Goal: Transaction & Acquisition: Purchase product/service

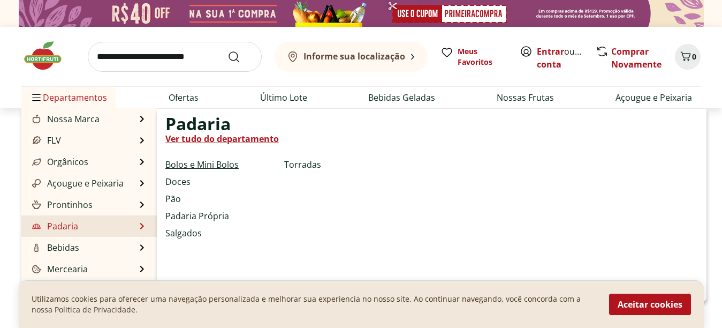
click at [180, 165] on link "Bolos e Mini Bolos" at bounding box center [201, 164] width 73 height 13
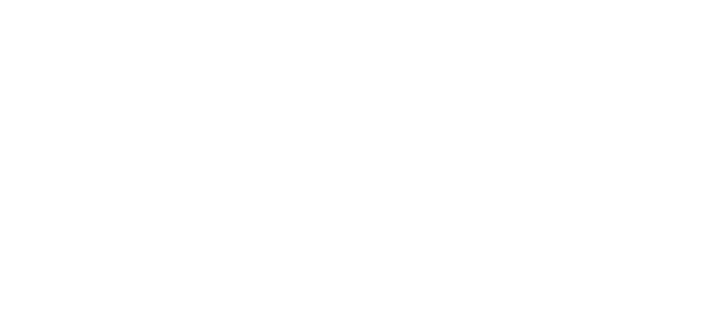
select select "**********"
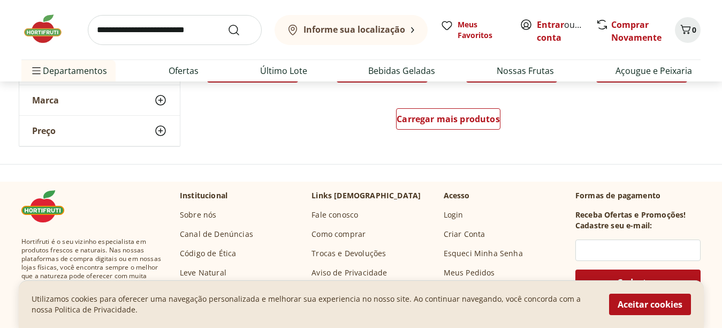
scroll to position [796, 0]
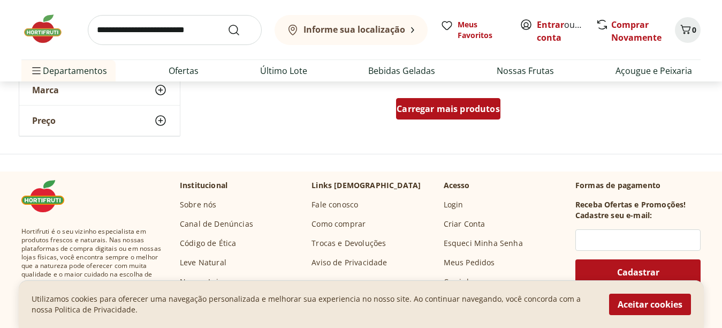
click at [453, 113] on span "Carregar mais produtos" at bounding box center [448, 108] width 103 height 9
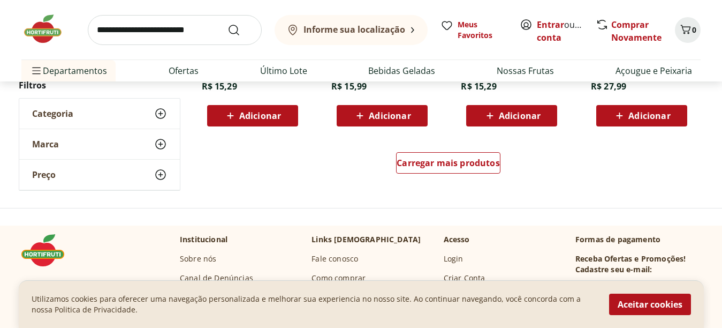
scroll to position [1454, 0]
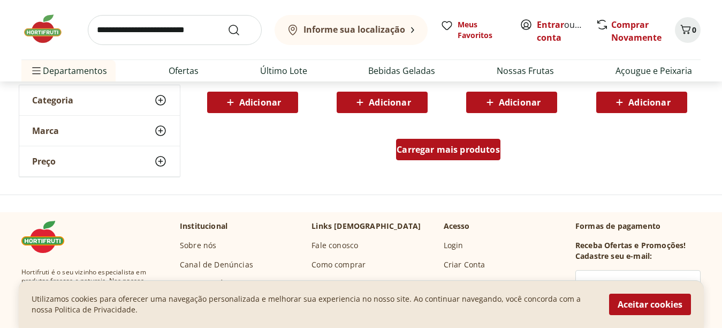
click at [482, 158] on div "Carregar mais produtos" at bounding box center [448, 149] width 104 height 21
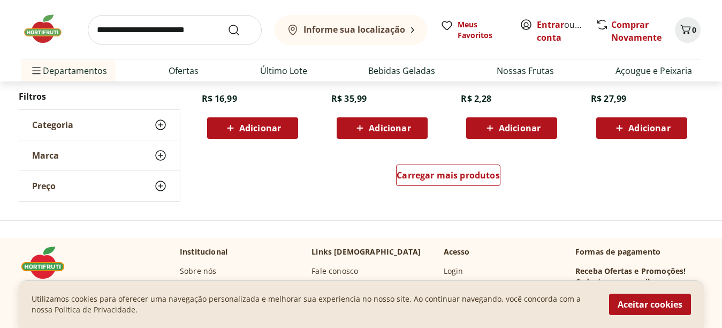
scroll to position [2131, 0]
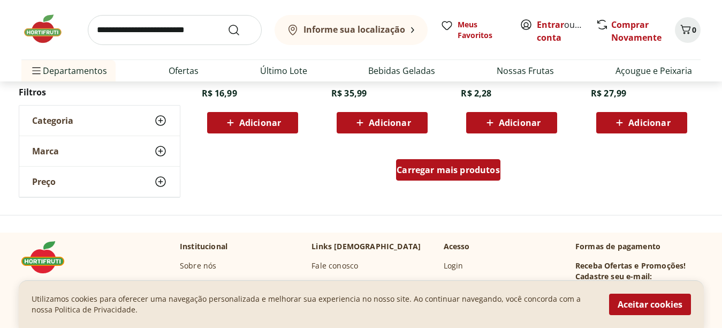
click at [478, 173] on span "Carregar mais produtos" at bounding box center [448, 169] width 103 height 9
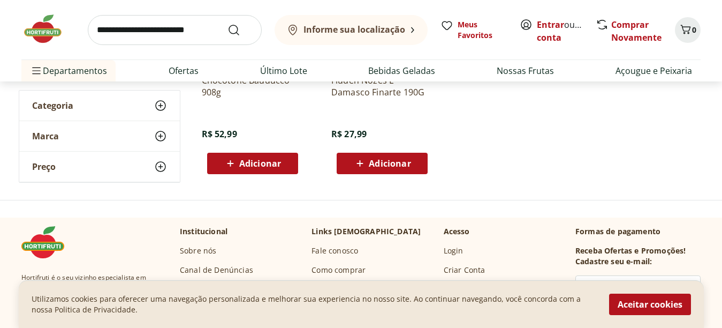
scroll to position [277, 0]
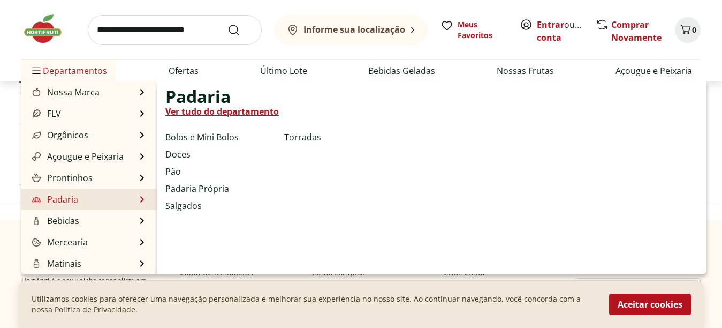
click at [218, 136] on link "Bolos e Mini Bolos" at bounding box center [201, 137] width 73 height 13
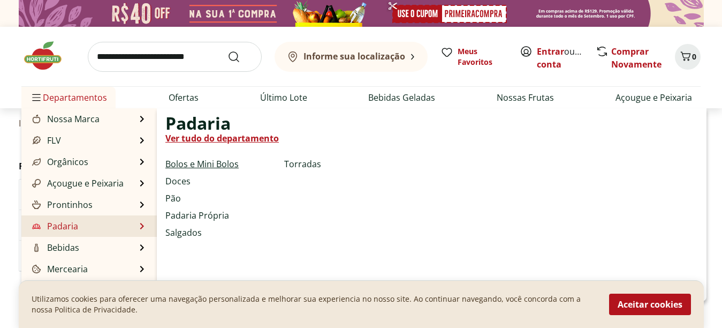
click at [210, 164] on link "Bolos e Mini Bolos" at bounding box center [201, 163] width 73 height 13
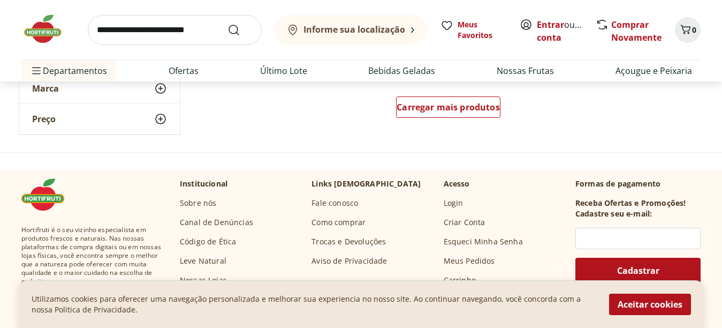
scroll to position [749, 0]
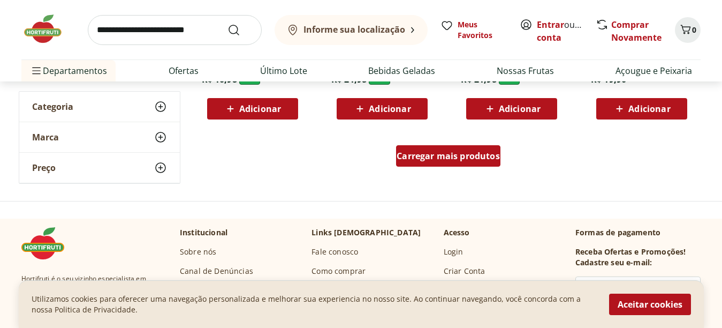
click at [455, 153] on span "Carregar mais produtos" at bounding box center [448, 155] width 103 height 9
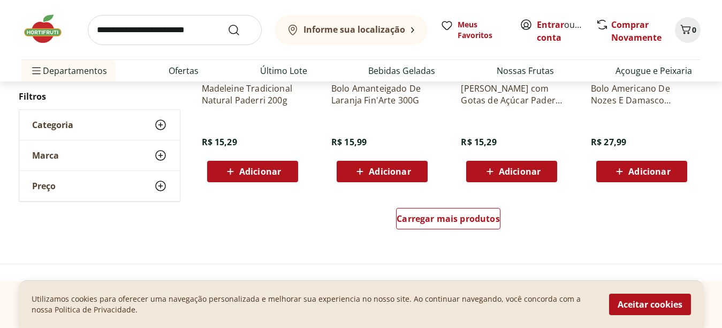
scroll to position [1411, 0]
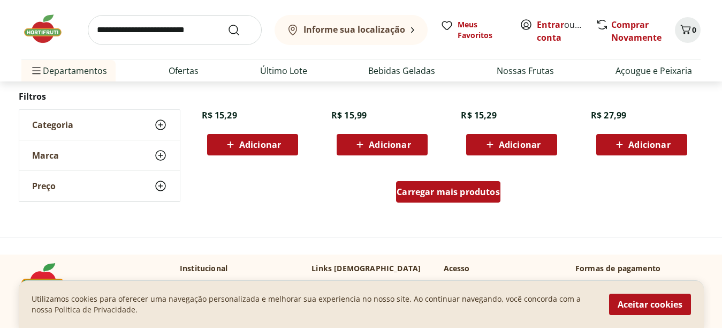
click at [467, 196] on span "Carregar mais produtos" at bounding box center [448, 191] width 103 height 9
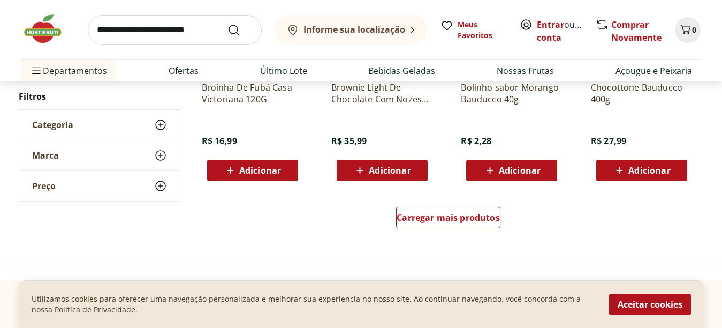
scroll to position [2128, 0]
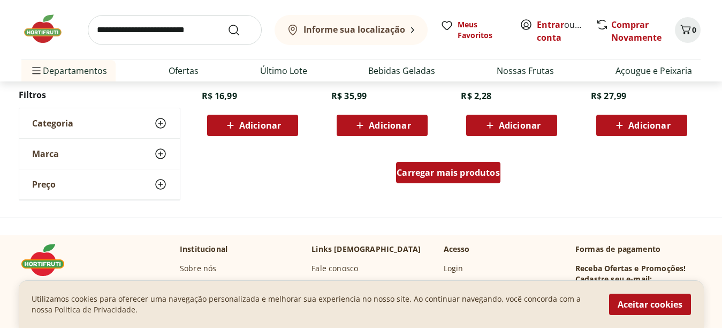
click at [474, 173] on span "Carregar mais produtos" at bounding box center [448, 172] width 103 height 9
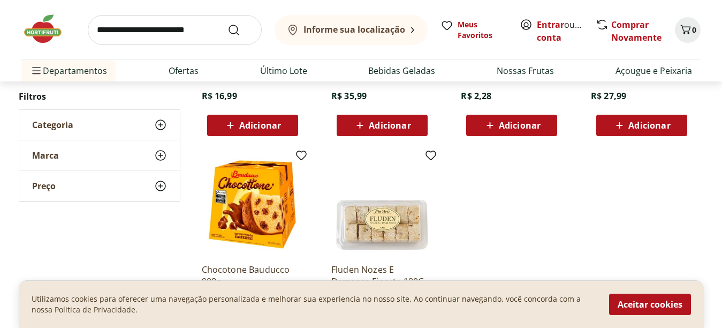
scroll to position [90, 0]
